Goal: Task Accomplishment & Management: Manage account settings

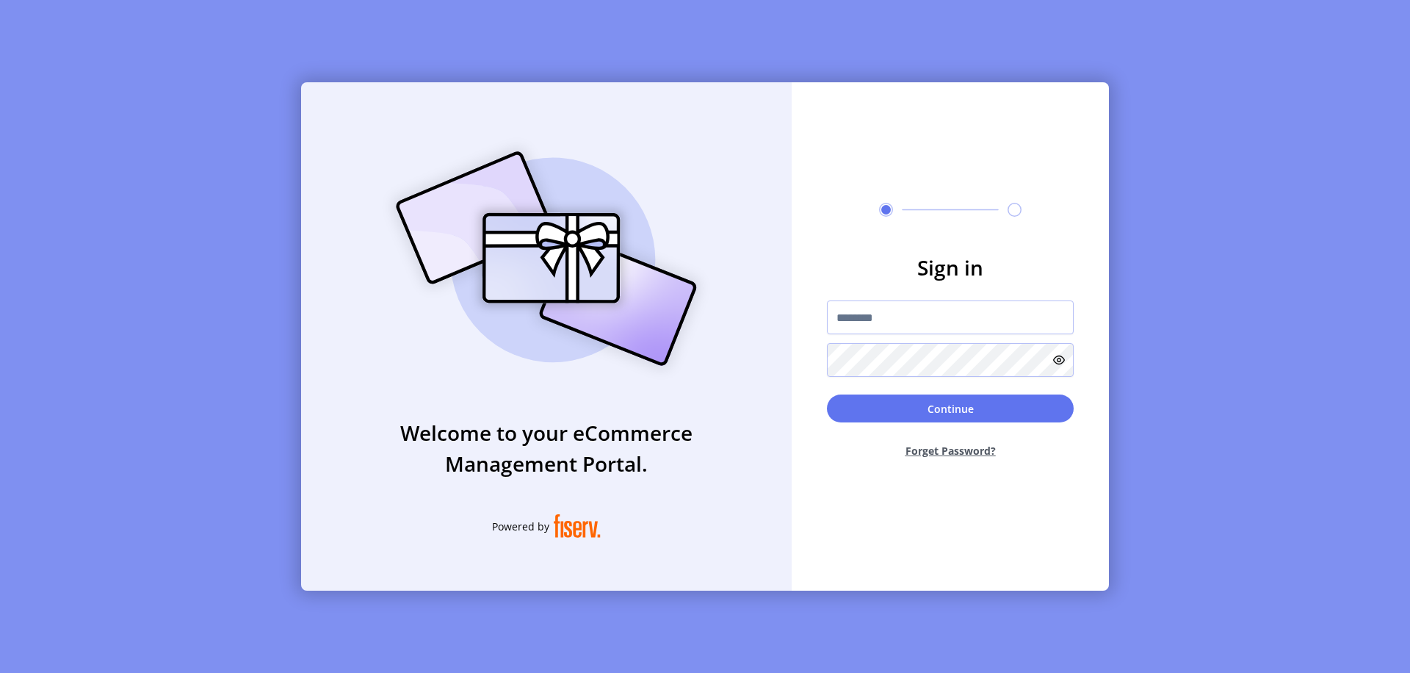
click at [950, 317] on input "text" at bounding box center [950, 317] width 247 height 34
type input "**********"
click at [950, 408] on button "Continue" at bounding box center [950, 408] width 247 height 28
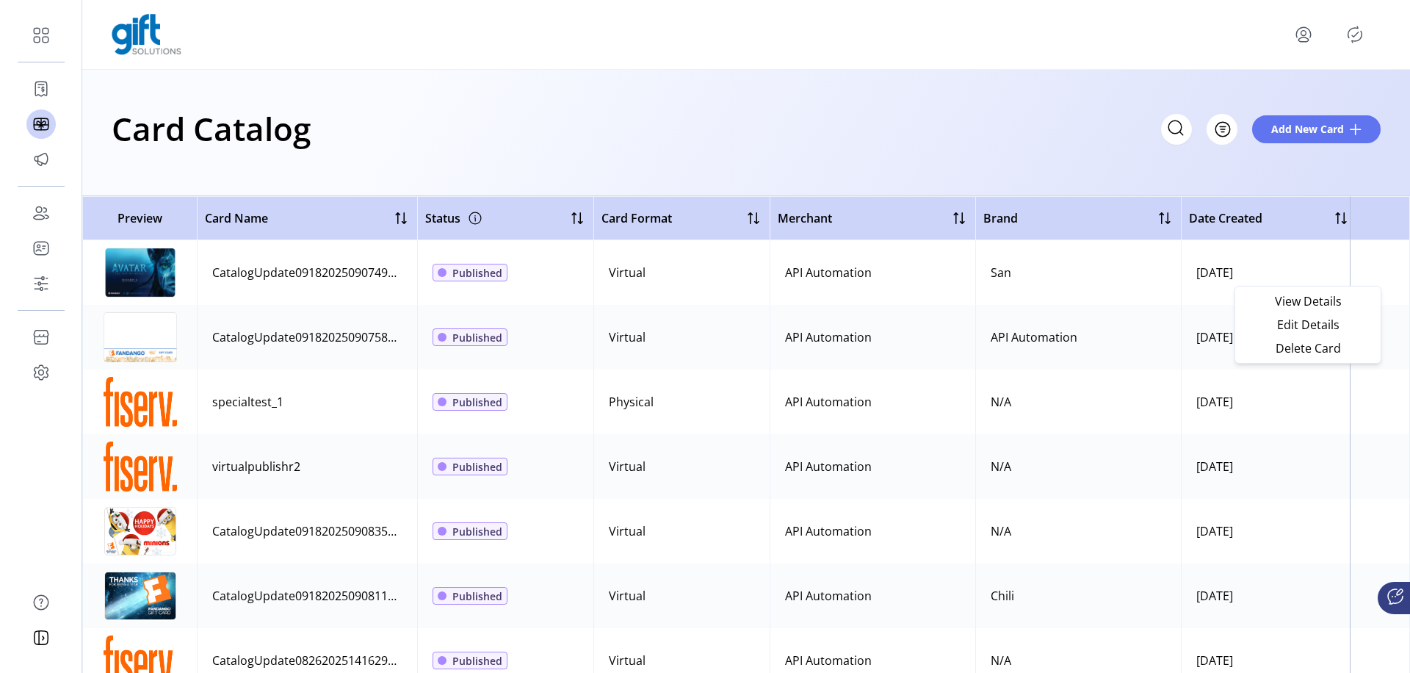
click at [1308, 300] on span "View Details" at bounding box center [1308, 301] width 122 height 12
